Goal: Obtain resource: Download file/media

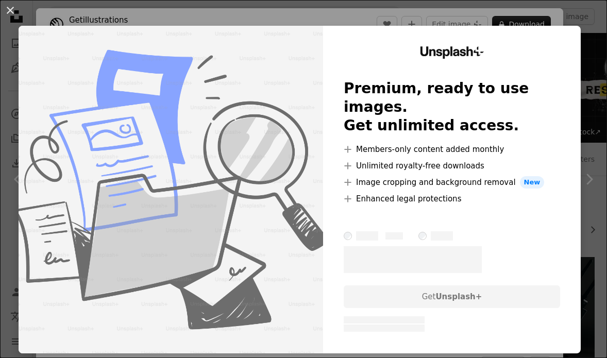
scroll to position [901, 0]
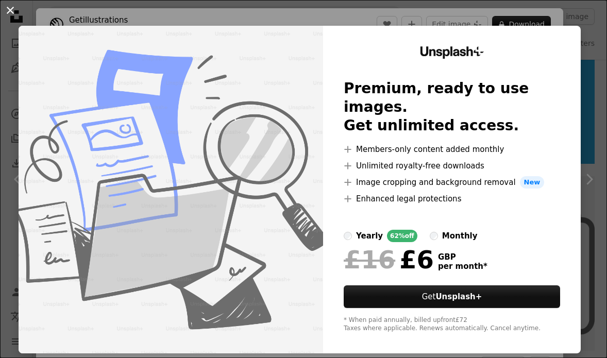
click at [10, 8] on button "An X shape" at bounding box center [10, 10] width 12 height 12
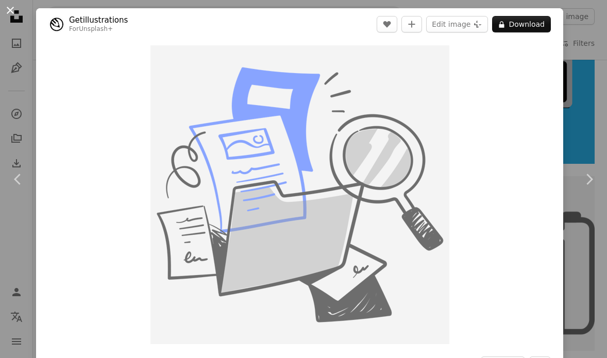
click at [13, 13] on button "An X shape" at bounding box center [10, 10] width 12 height 12
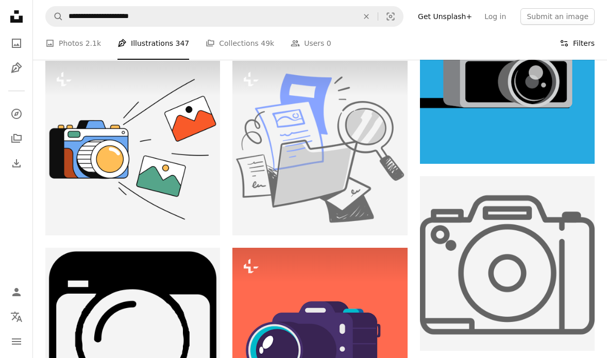
click at [584, 38] on button "Filters Filters" at bounding box center [576, 43] width 35 height 33
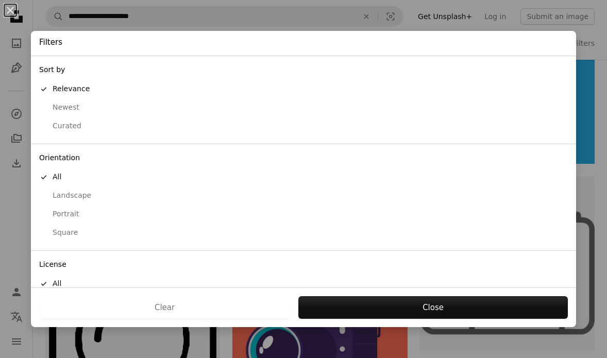
scroll to position [51, 0]
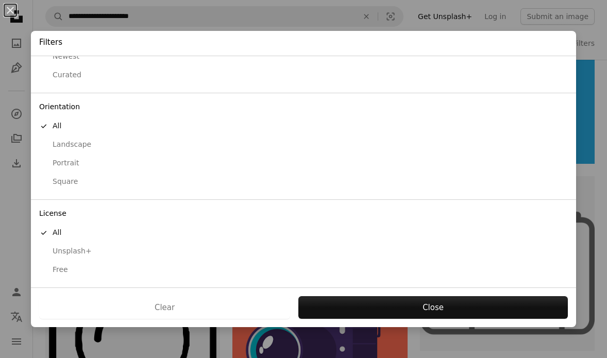
click at [64, 270] on div "Free" at bounding box center [303, 270] width 529 height 10
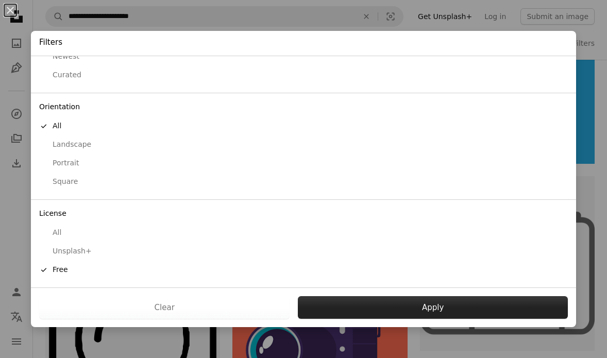
click at [392, 303] on button "Apply" at bounding box center [433, 307] width 270 height 23
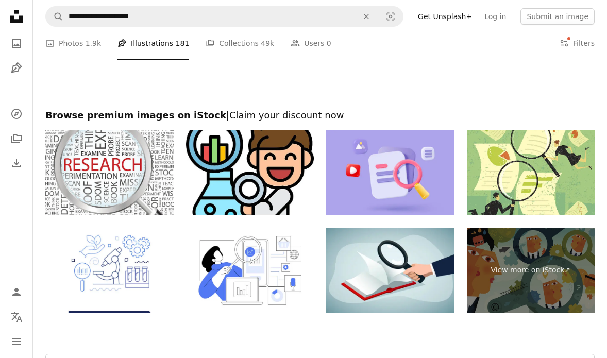
scroll to position [1569, 0]
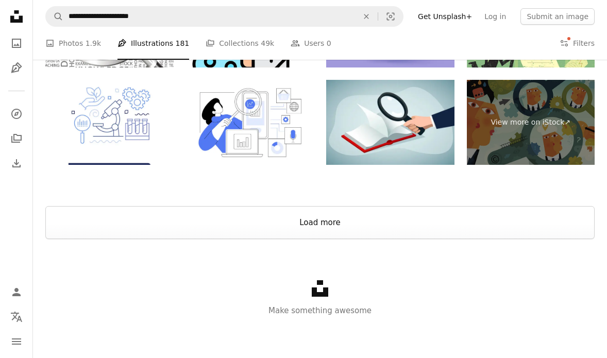
click at [382, 206] on button "Load more" at bounding box center [319, 222] width 549 height 33
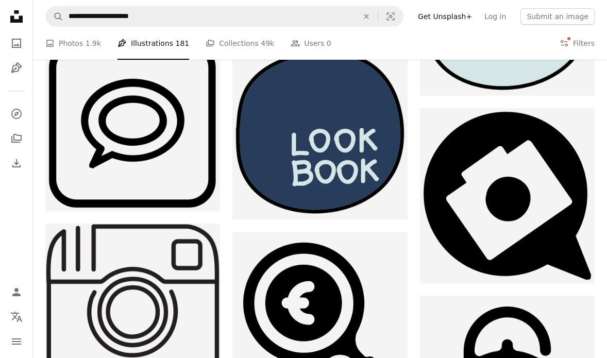
scroll to position [1719, 0]
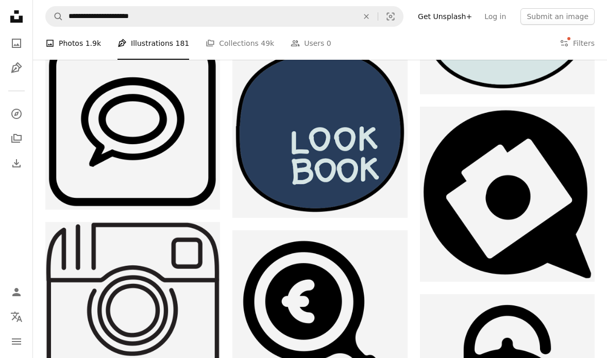
click at [64, 43] on link "A photo Photos 1.9k" at bounding box center [73, 43] width 56 height 33
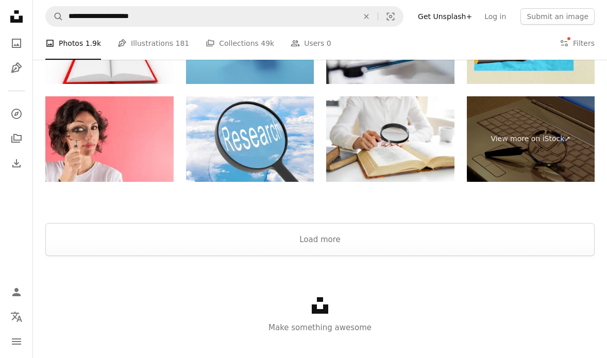
scroll to position [1644, 0]
